Goal: Participate in discussion: Engage in conversation with other users on a specific topic

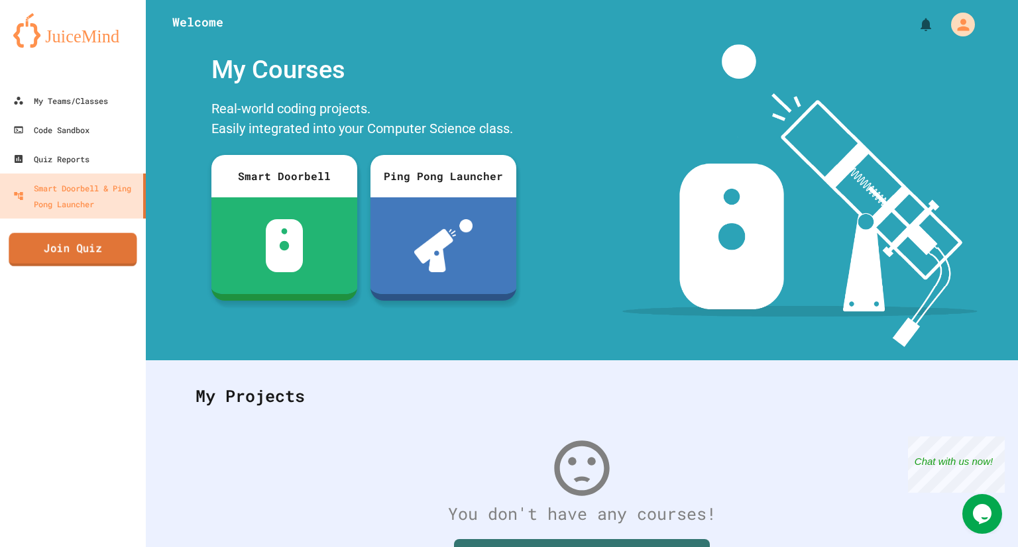
click at [117, 253] on link "Join Quiz" at bounding box center [73, 249] width 128 height 33
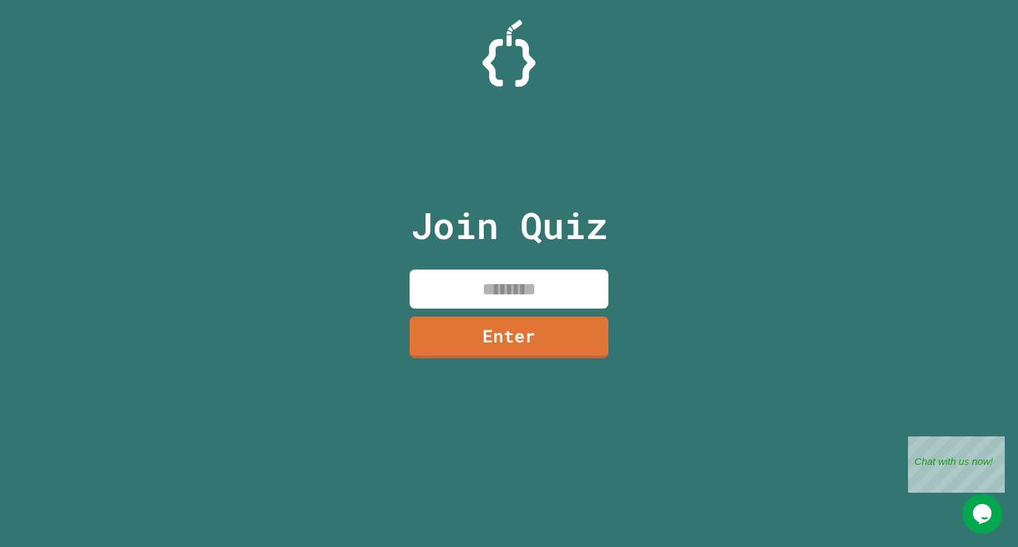
click at [453, 285] on input at bounding box center [509, 289] width 199 height 39
type input "********"
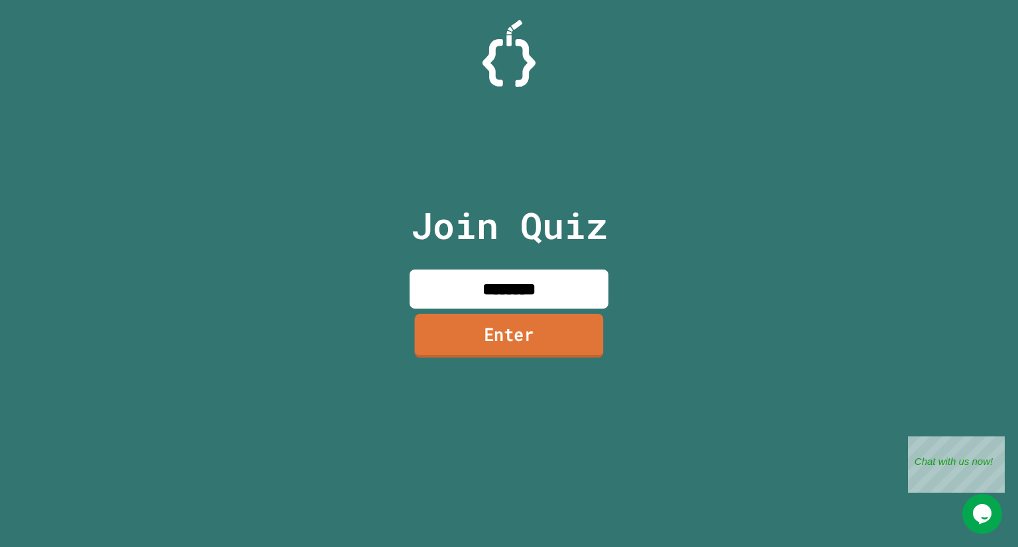
click at [444, 348] on link "Enter" at bounding box center [509, 336] width 189 height 44
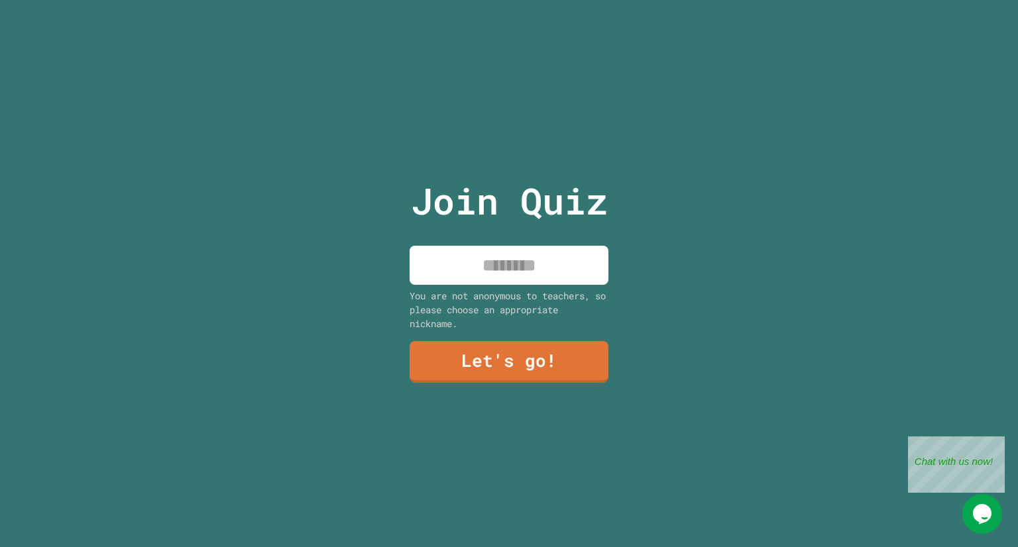
click at [455, 263] on input at bounding box center [509, 265] width 199 height 39
type input "****"
click at [451, 353] on link "Let's go!" at bounding box center [510, 361] width 196 height 44
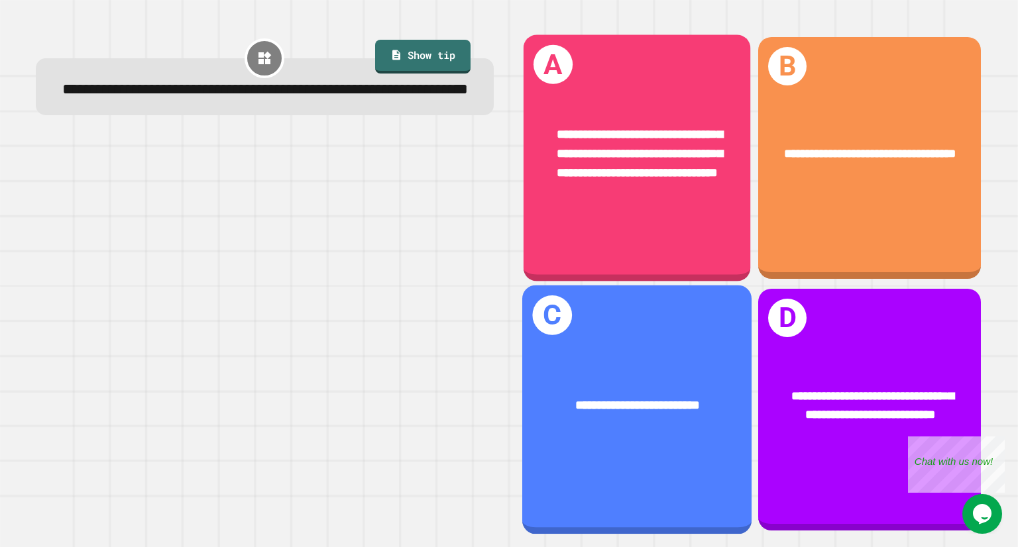
click at [632, 204] on div "**********" at bounding box center [637, 154] width 227 height 107
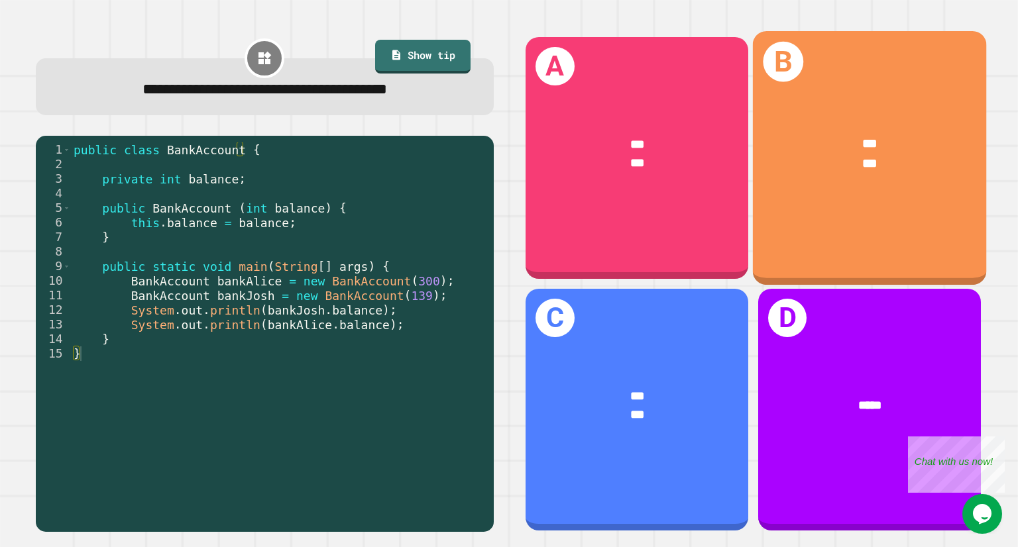
click at [803, 211] on div "B *** ***" at bounding box center [869, 158] width 233 height 254
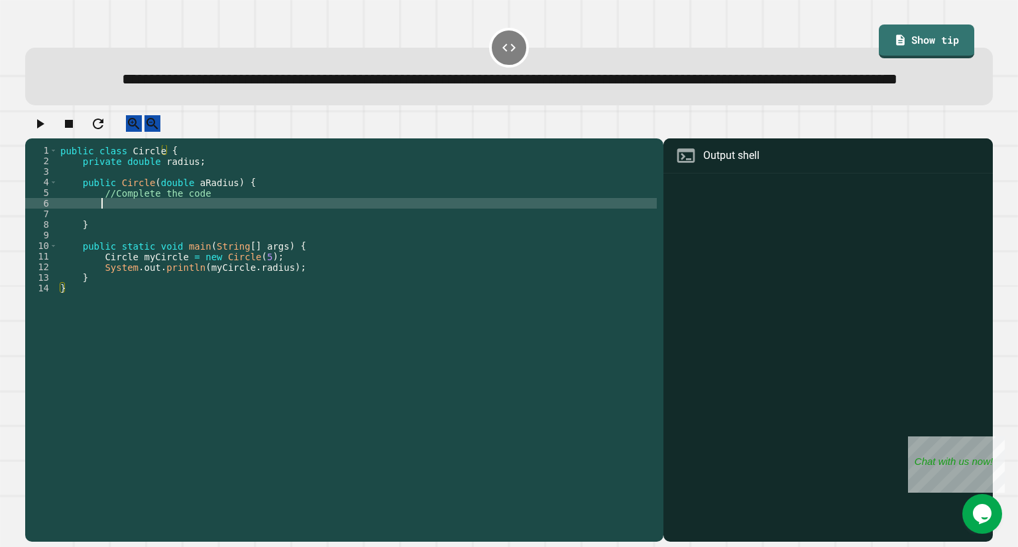
click at [164, 243] on div "public class Circle { private double radius ; public Circle ( double aRadius ) …" at bounding box center [357, 314] width 599 height 339
click at [198, 245] on div "public class Circle { private double radius ; public Circle ( double aRadius ) …" at bounding box center [357, 314] width 599 height 339
type textarea "*"
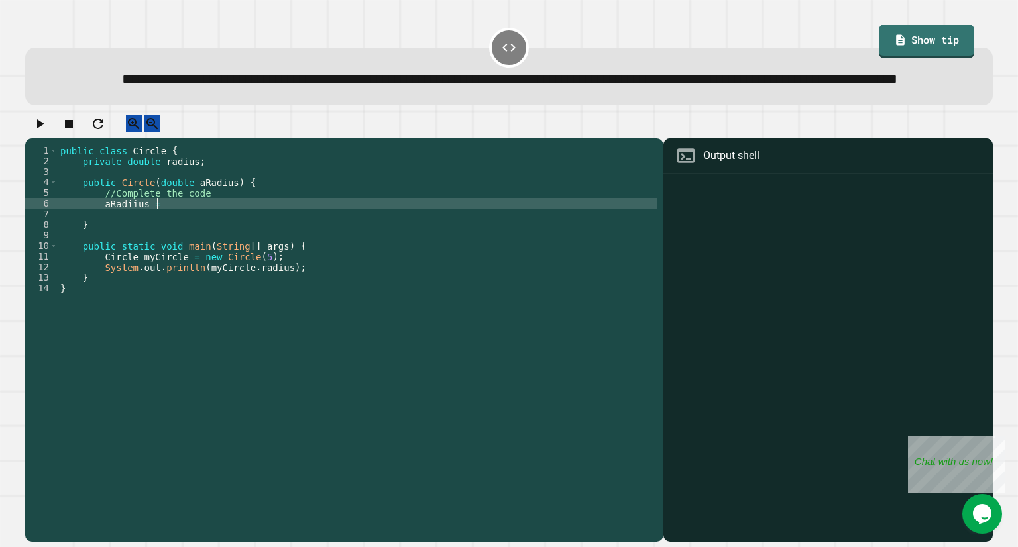
scroll to position [0, 7]
click at [44, 129] on icon "button" at bounding box center [40, 123] width 7 height 9
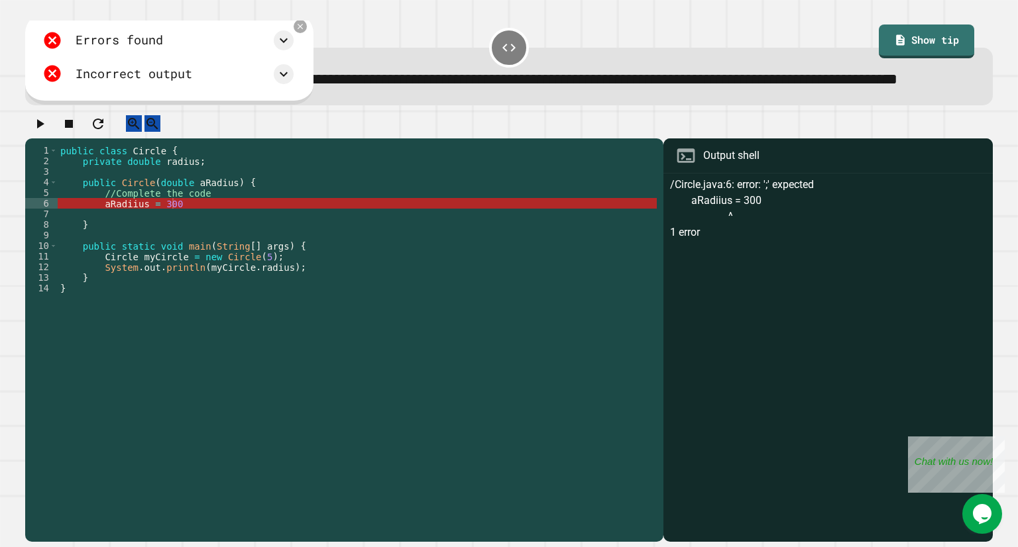
scroll to position [0, 0]
click at [124, 247] on div "public class Circle { private double radius ; public Circle ( double aRadius ) …" at bounding box center [357, 314] width 599 height 339
click at [124, 240] on div "public class Circle { private double radius ; public Circle ( double aRadius ) …" at bounding box center [357, 314] width 599 height 339
click at [129, 242] on div "public class Circle { private double radius ; public Circle ( double aRadius ) …" at bounding box center [357, 314] width 599 height 339
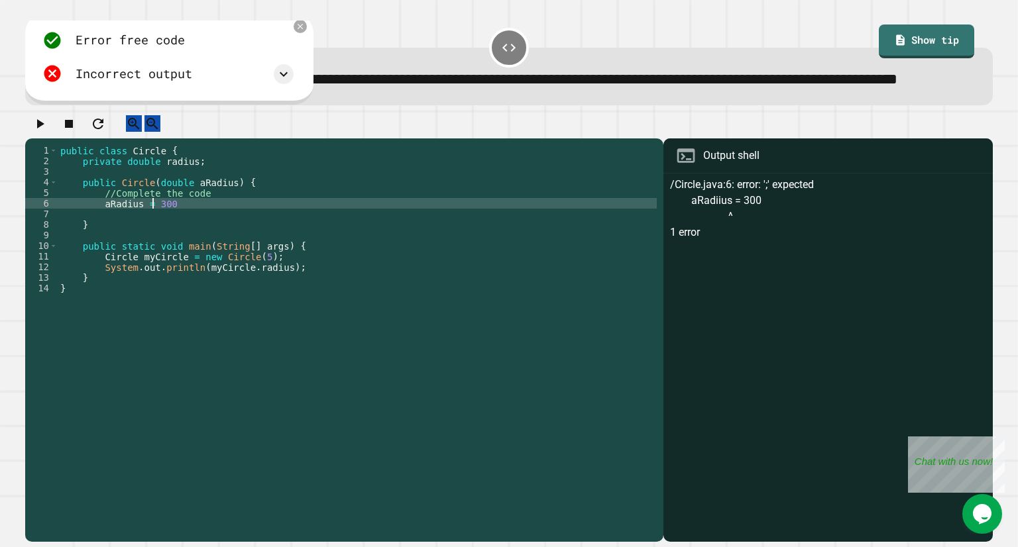
click at [150, 242] on div "public class Circle { private double radius ; public Circle ( double aRadius ) …" at bounding box center [357, 314] width 599 height 339
click at [182, 239] on div "public class Circle { private double radius ; public Circle ( double aRadius ) …" at bounding box center [357, 314] width 599 height 339
type textarea "**********"
click at [44, 129] on icon "button" at bounding box center [40, 123] width 7 height 9
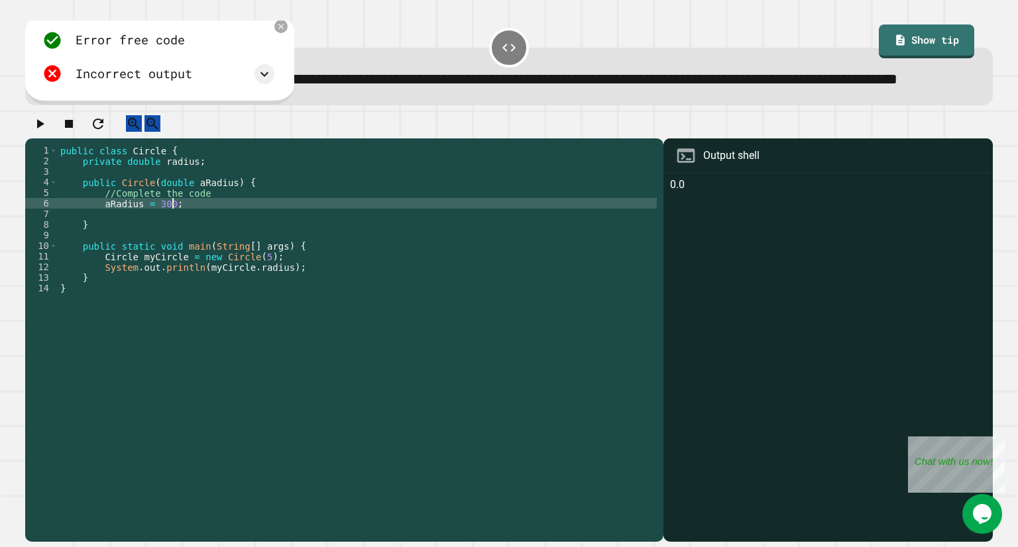
click at [194, 243] on div "public class Circle { private double radius ; public Circle ( double aRadius ) …" at bounding box center [357, 314] width 599 height 339
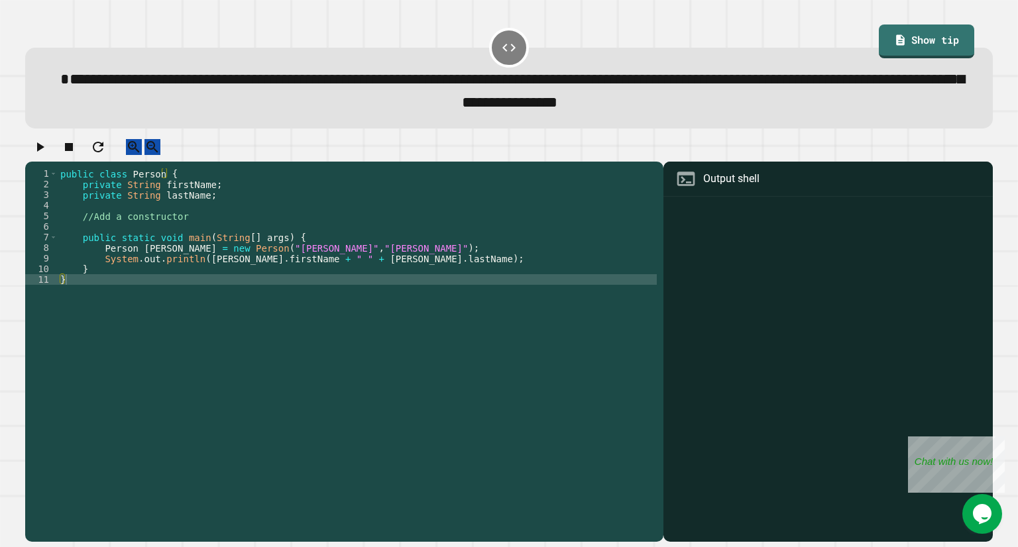
click at [134, 227] on div "public class Person { private String firstName ; private String lastName ; //Ad…" at bounding box center [357, 337] width 599 height 339
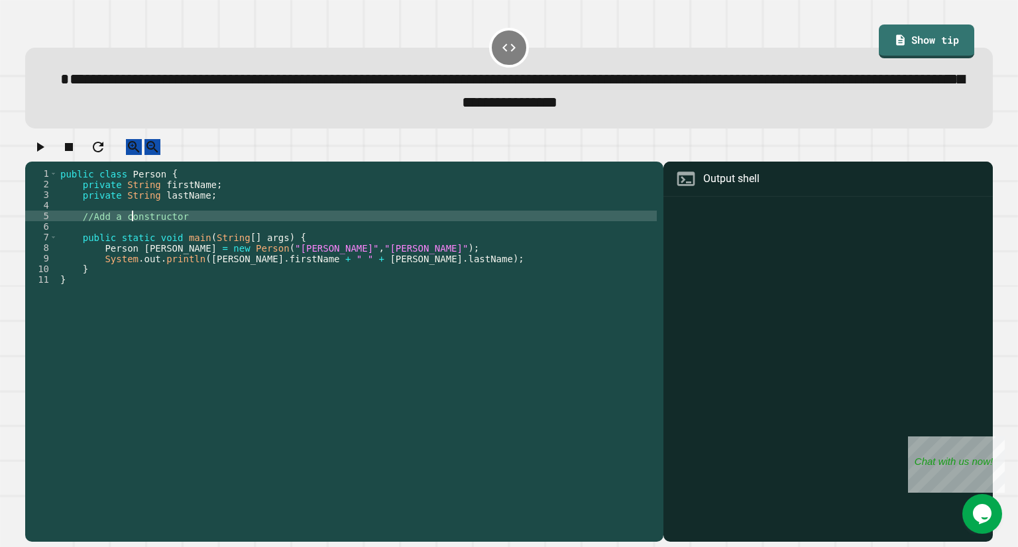
click at [134, 227] on div "public class Person { private String firstName ; private String lastName ; //Ad…" at bounding box center [357, 337] width 599 height 339
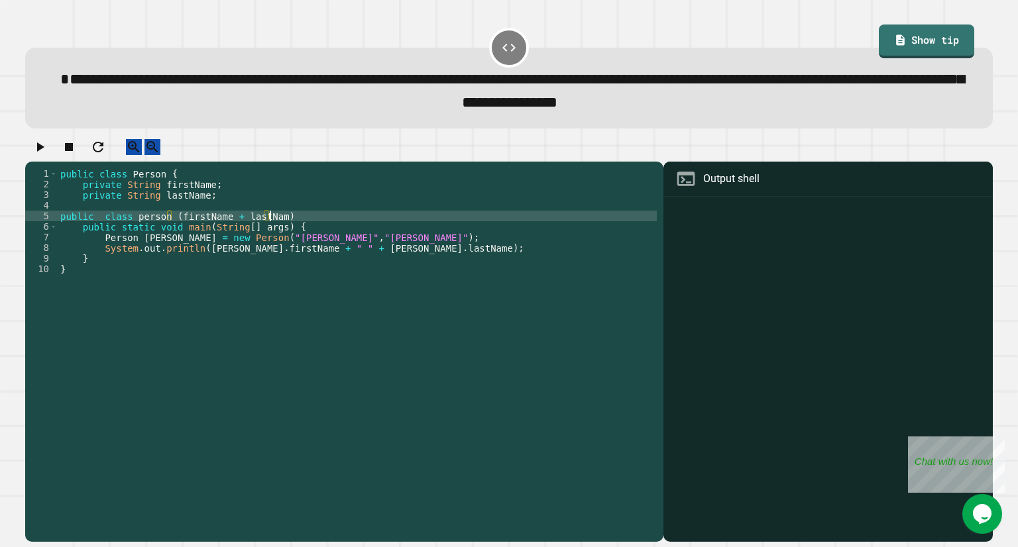
scroll to position [0, 15]
type textarea "*"
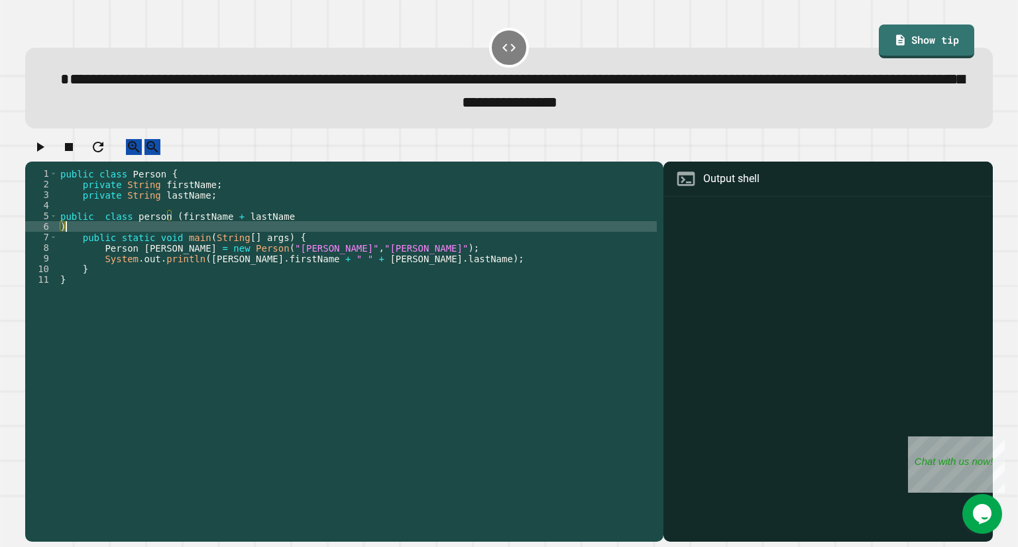
click at [89, 237] on div "public class Person { private String firstName ; private String lastName ; publ…" at bounding box center [357, 337] width 599 height 339
type textarea "**********"
click at [38, 150] on icon "button" at bounding box center [40, 147] width 16 height 16
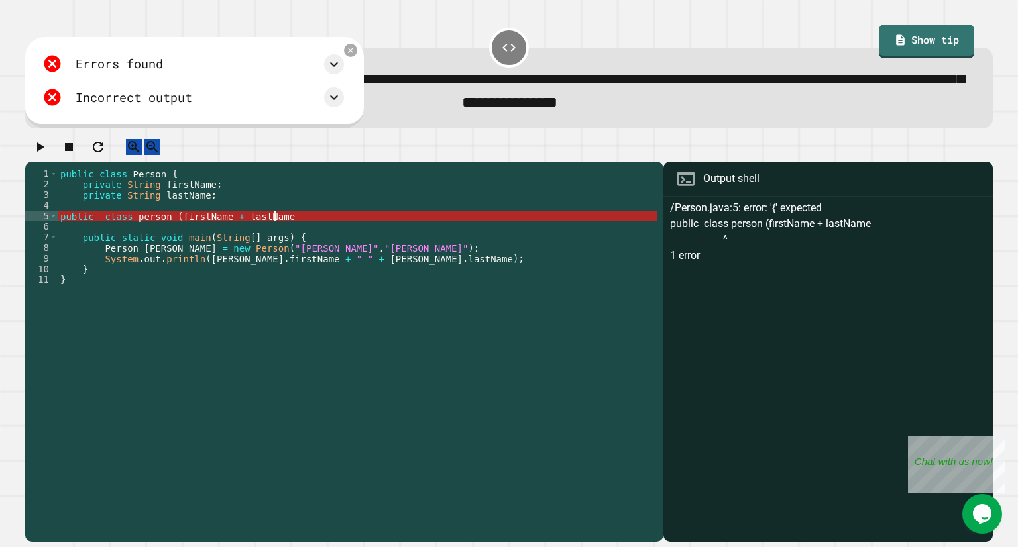
click at [290, 225] on div "public class Person { private String firstName ; private String lastName ; publ…" at bounding box center [357, 337] width 599 height 339
type textarea "**********"
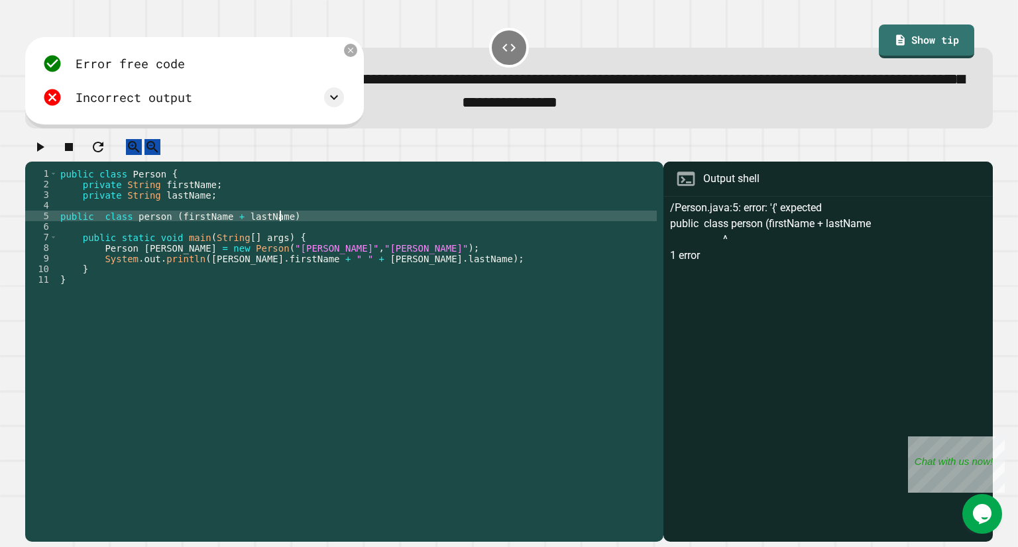
scroll to position [0, 15]
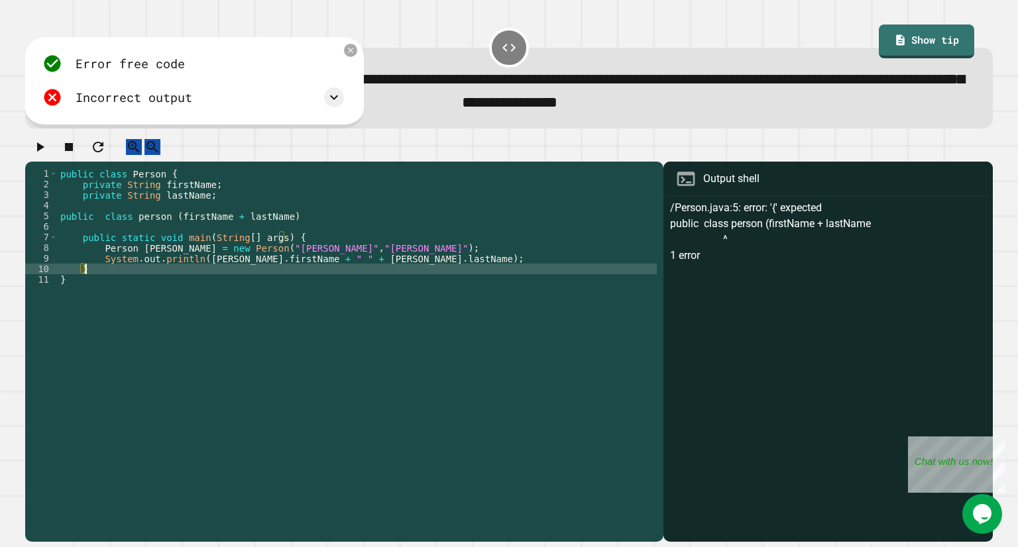
click at [272, 284] on div "public class Person { private String firstName ; private String lastName ; publ…" at bounding box center [357, 337] width 599 height 339
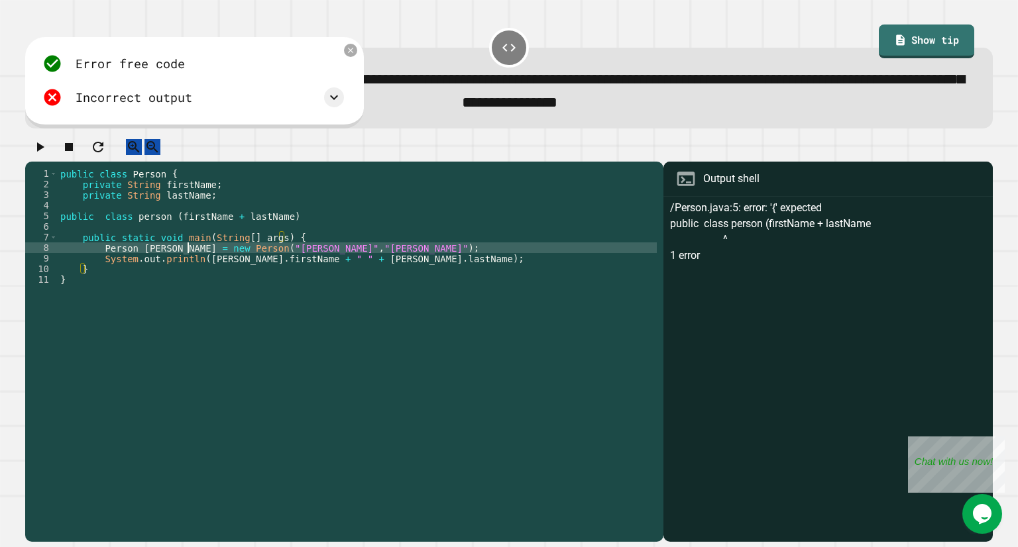
click at [188, 258] on div "public class Person { private String firstName ; private String lastName ; publ…" at bounding box center [357, 337] width 599 height 339
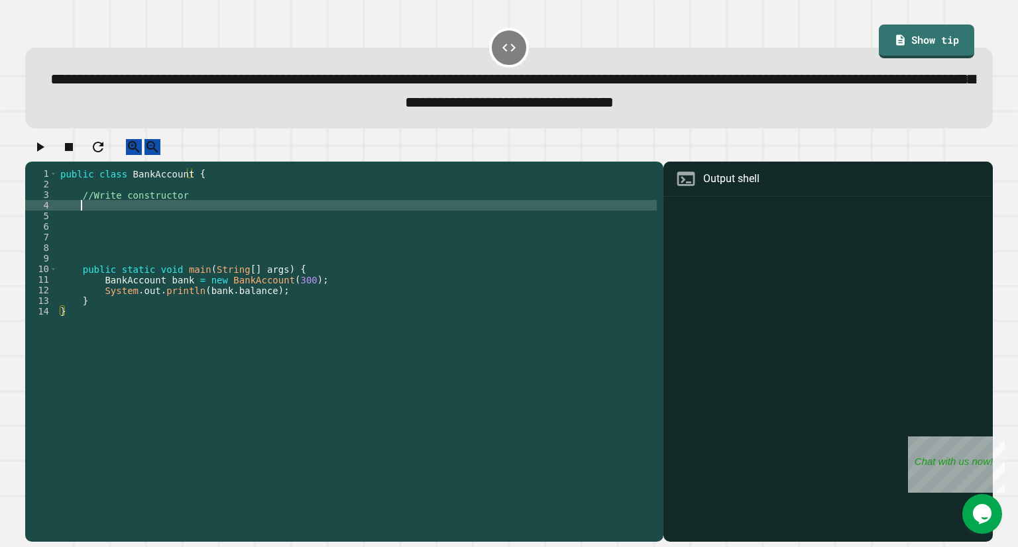
click at [165, 222] on div "public class BankAccount { //Write constructor public static void main ( String…" at bounding box center [357, 337] width 599 height 339
drag, startPoint x: 165, startPoint y: 222, endPoint x: 78, endPoint y: 218, distance: 87.6
click at [78, 218] on div "public class BankAccount { //Write constructor public public static void main (…" at bounding box center [357, 337] width 599 height 339
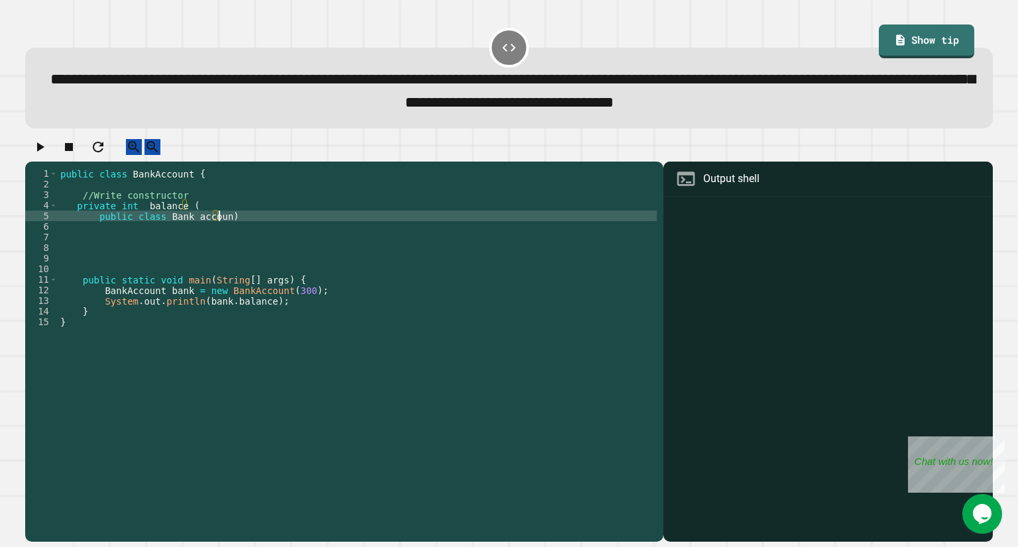
scroll to position [0, 11]
click at [40, 155] on icon "button" at bounding box center [40, 147] width 16 height 16
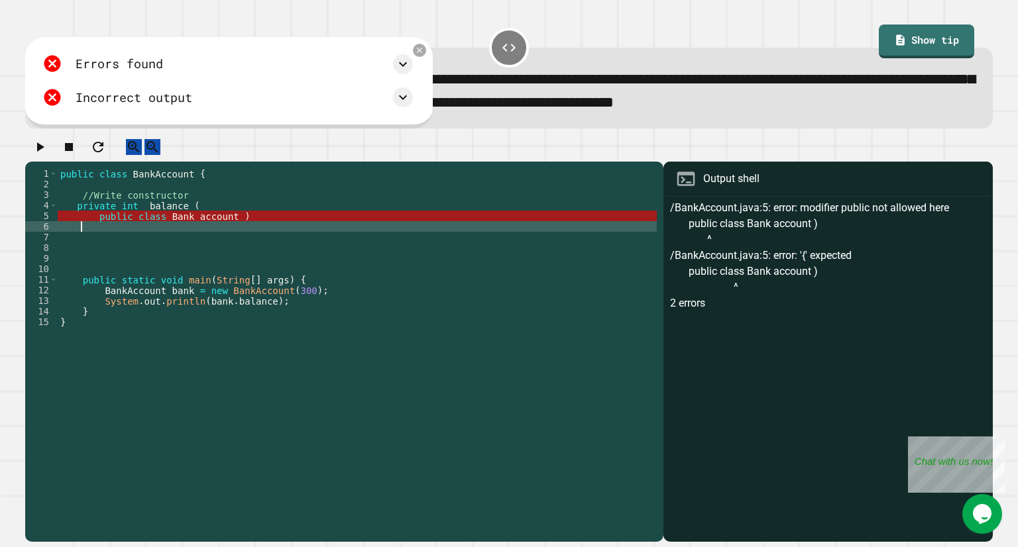
click at [326, 237] on div "public class BankAccount { //Write constructor private int balance ( public cla…" at bounding box center [357, 337] width 599 height 339
click at [219, 231] on div "public class BankAccount { //Write constructor private int balance ( public cla…" at bounding box center [357, 337] width 599 height 339
click at [223, 231] on div "public class BankAccount { //Write constructor private int balance ( public cla…" at bounding box center [357, 337] width 599 height 339
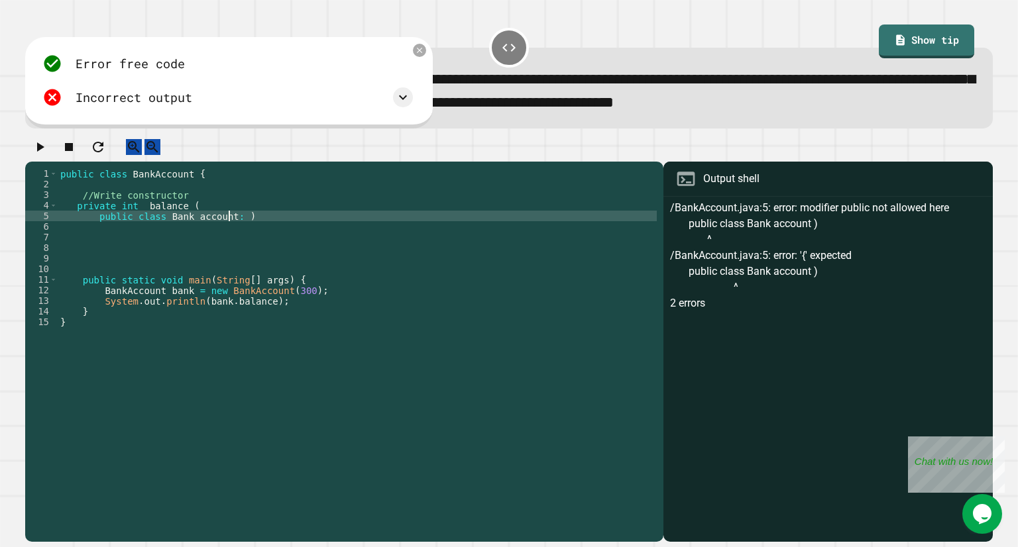
scroll to position [0, 2]
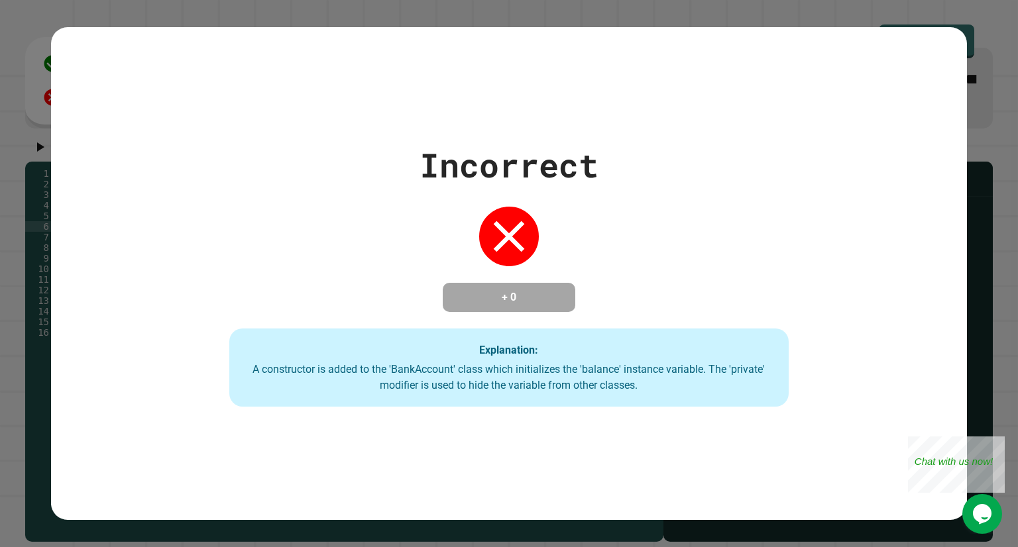
type textarea "*"
